Goal: Task Accomplishment & Management: Use online tool/utility

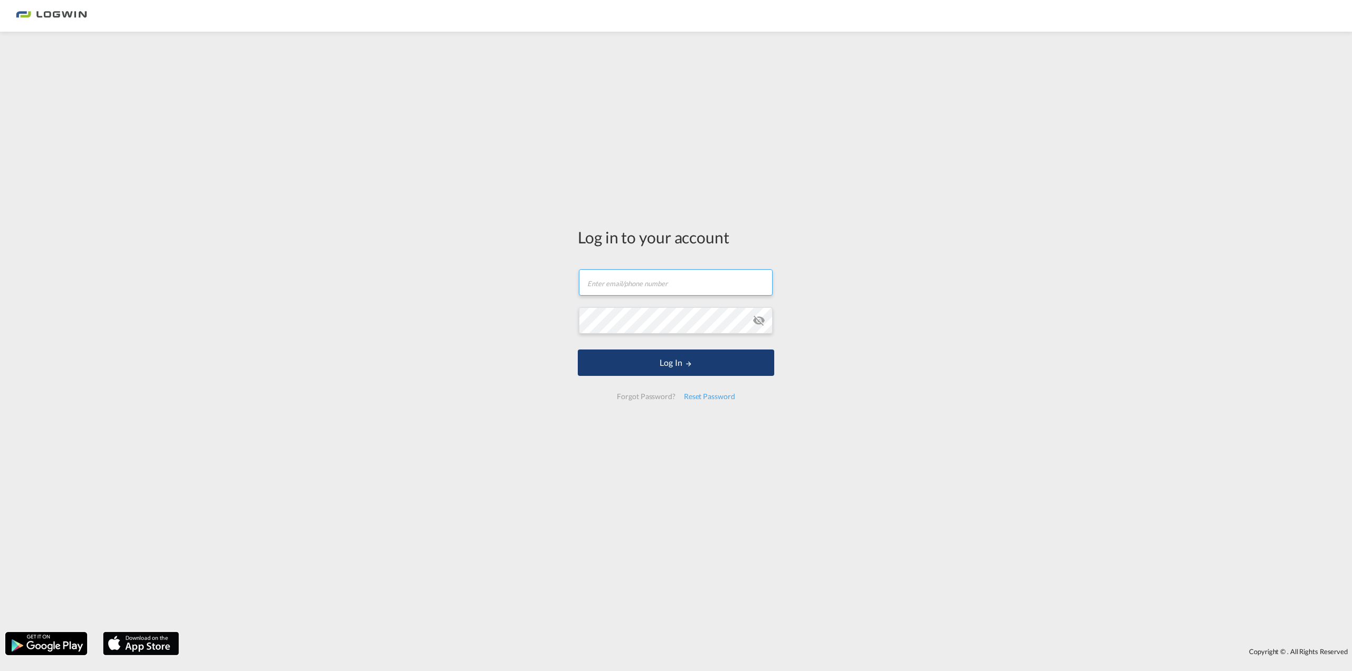
type input "[DOMAIN_NAME][EMAIL_ADDRESS][DOMAIN_NAME]"
click at [627, 374] on button "Log In" at bounding box center [676, 363] width 197 height 26
